Goal: Navigation & Orientation: Find specific page/section

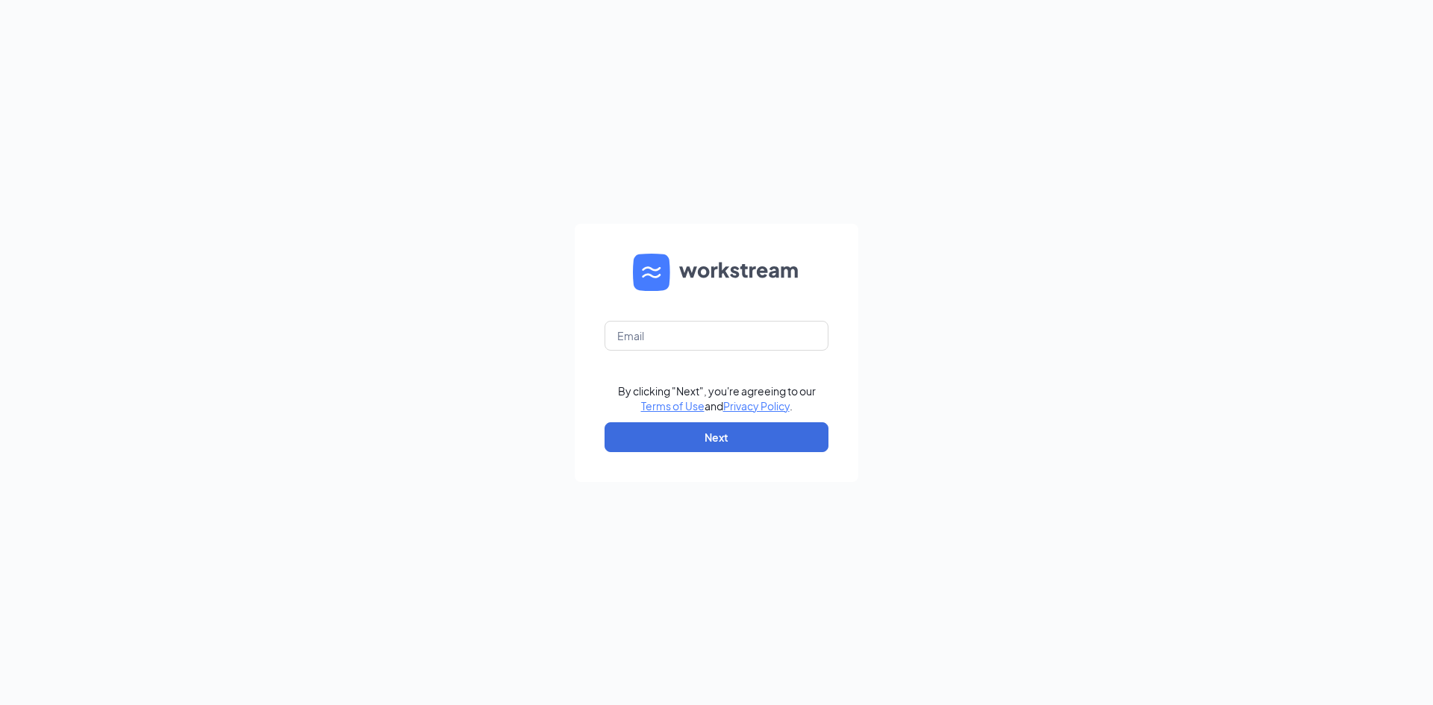
click at [697, 317] on form "By clicking "Next", you're agreeing to our Terms of Use and Privacy Policy . Ne…" at bounding box center [717, 353] width 284 height 258
drag, startPoint x: 708, startPoint y: 335, endPoint x: 710, endPoint y: 346, distance: 11.3
click at [708, 334] on input "text" at bounding box center [717, 336] width 224 height 30
type input "harmonyblessie7@gmail.com"
click at [708, 434] on button "Next" at bounding box center [717, 437] width 224 height 30
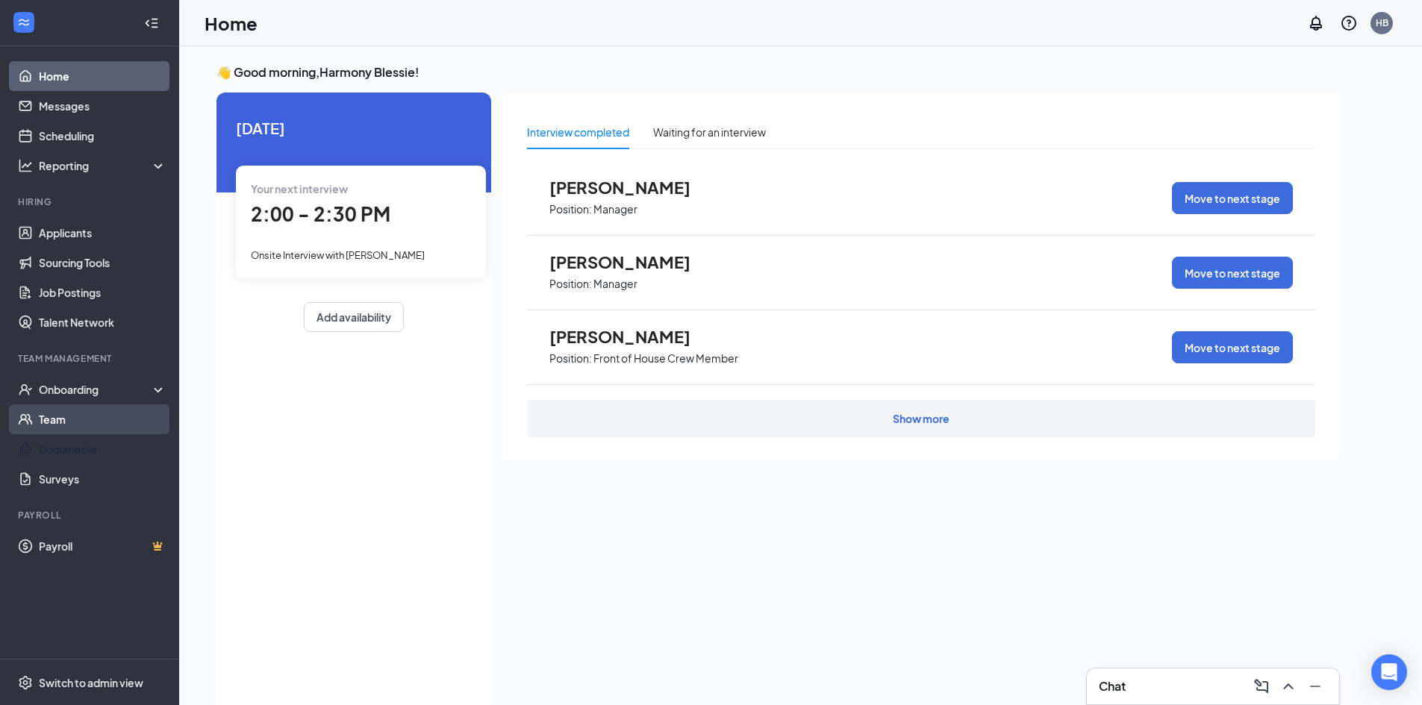
click at [106, 431] on link "Team" at bounding box center [103, 420] width 128 height 30
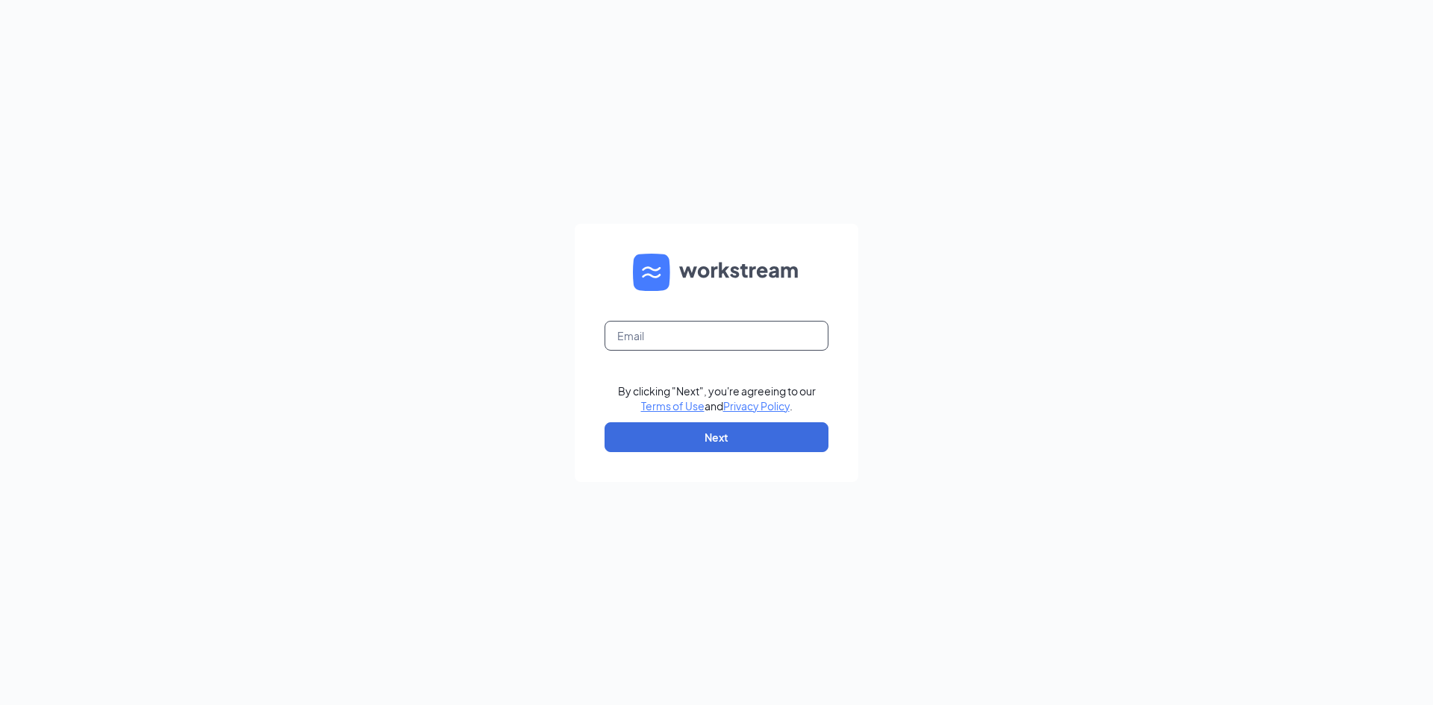
click at [781, 330] on input "text" at bounding box center [717, 336] width 224 height 30
type input "harmonyblessie7@gmail.com"
click at [719, 434] on button "Next" at bounding box center [717, 437] width 224 height 30
